Goal: Task Accomplishment & Management: Complete application form

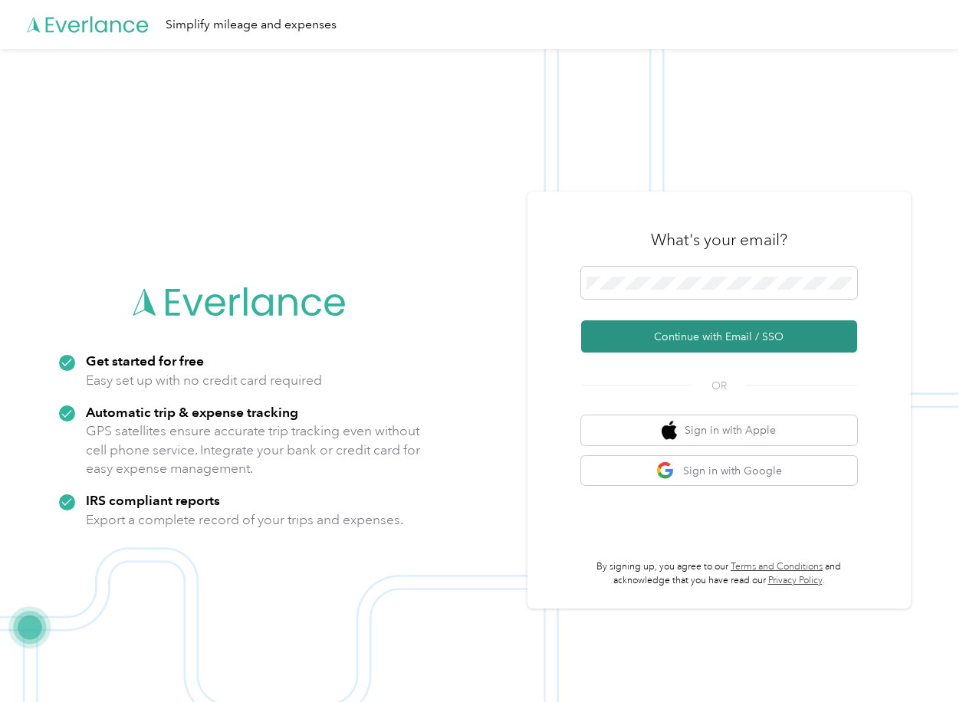
click at [682, 325] on button "Continue with Email / SSO" at bounding box center [719, 337] width 276 height 32
click at [908, 250] on div "What's your email? Continue with Email / SSO OR Sign in with Apple Sign in with…" at bounding box center [719, 400] width 383 height 417
click at [756, 338] on button "Continue with Email / SSO" at bounding box center [719, 337] width 276 height 32
